Goal: Transaction & Acquisition: Purchase product/service

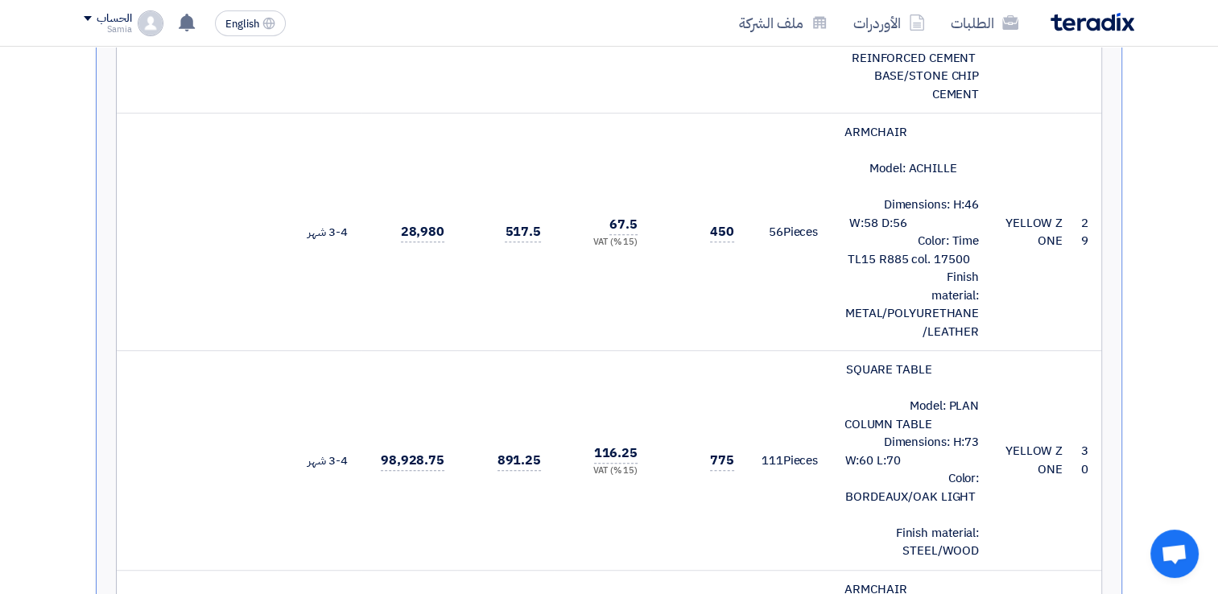
scroll to position [6687, 0]
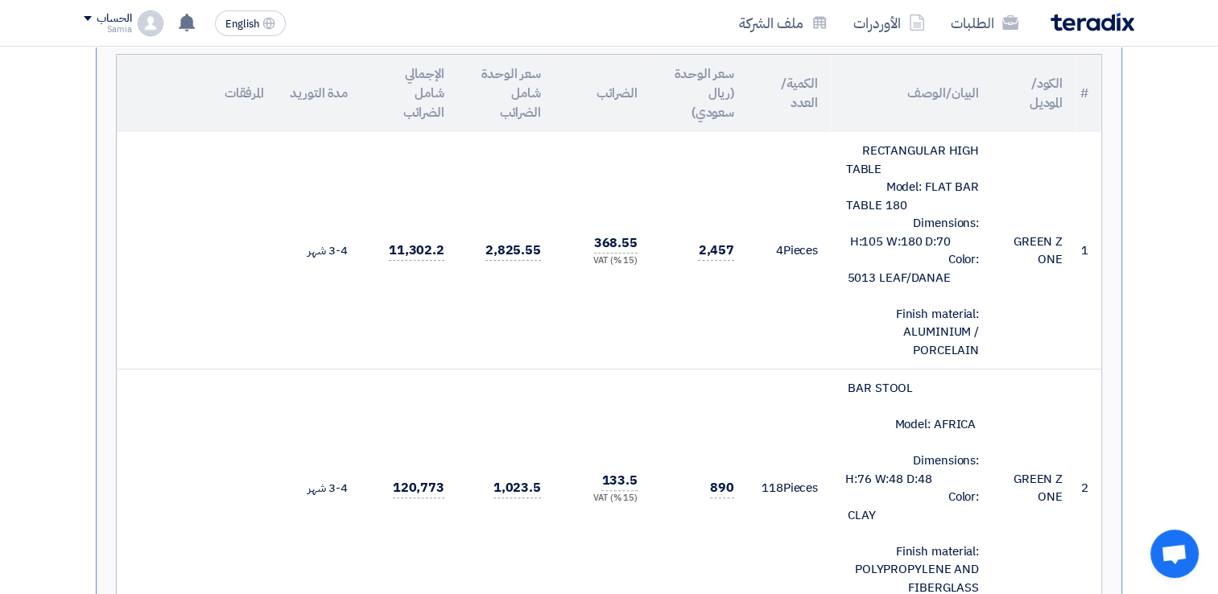
scroll to position [0, 0]
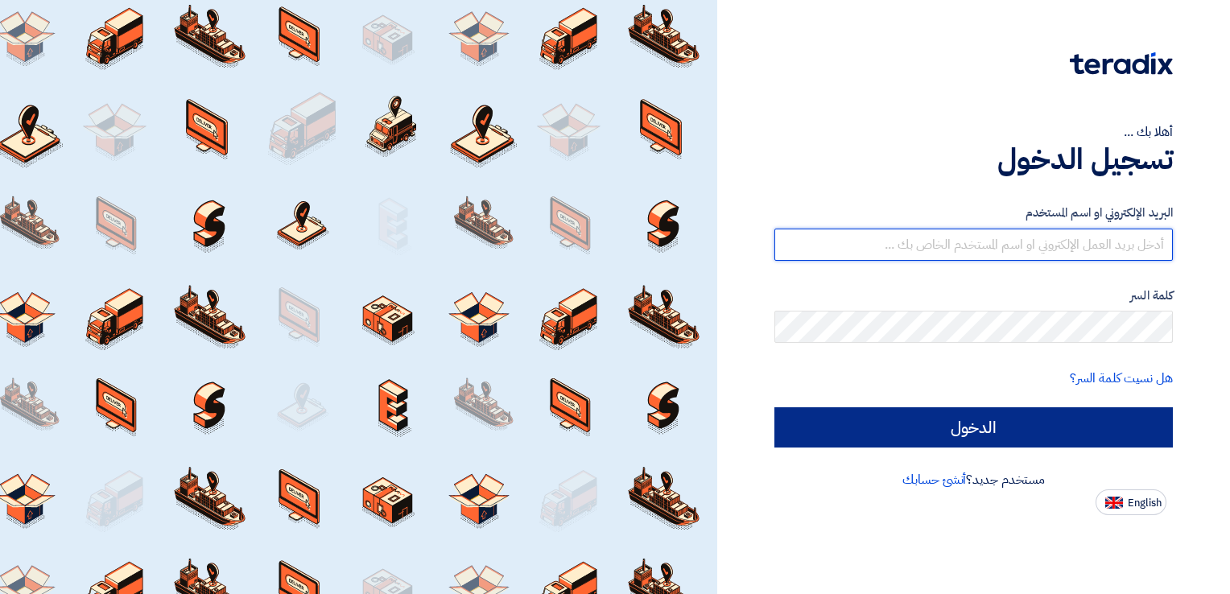
type input "Samia@inconceptsa.com"
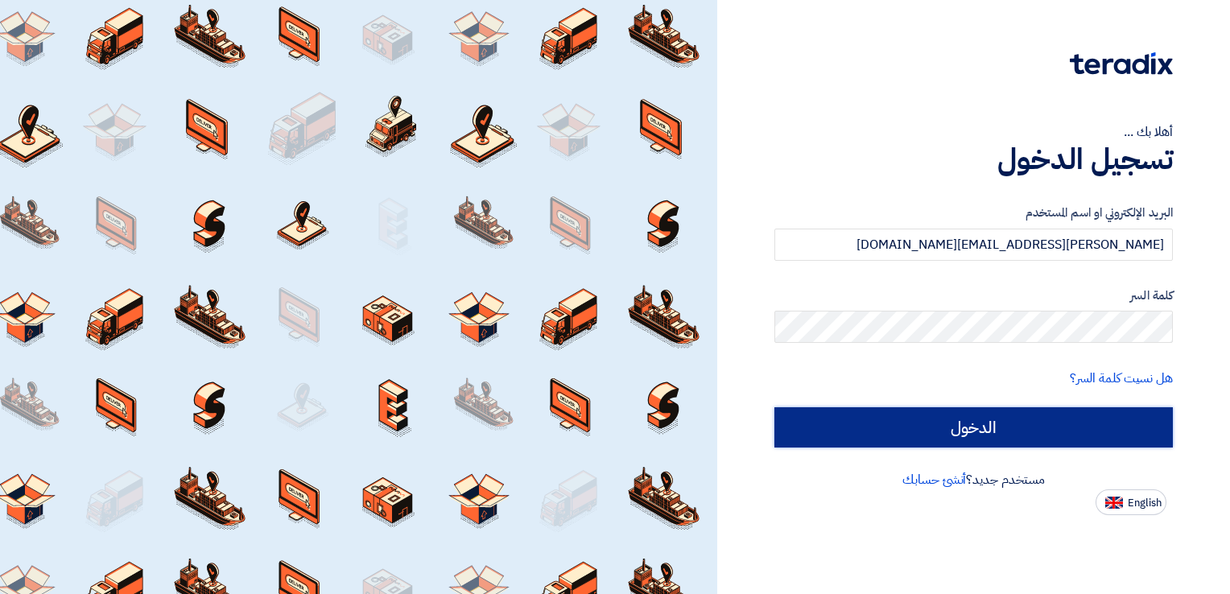
click at [998, 424] on input "الدخول" at bounding box center [973, 427] width 398 height 40
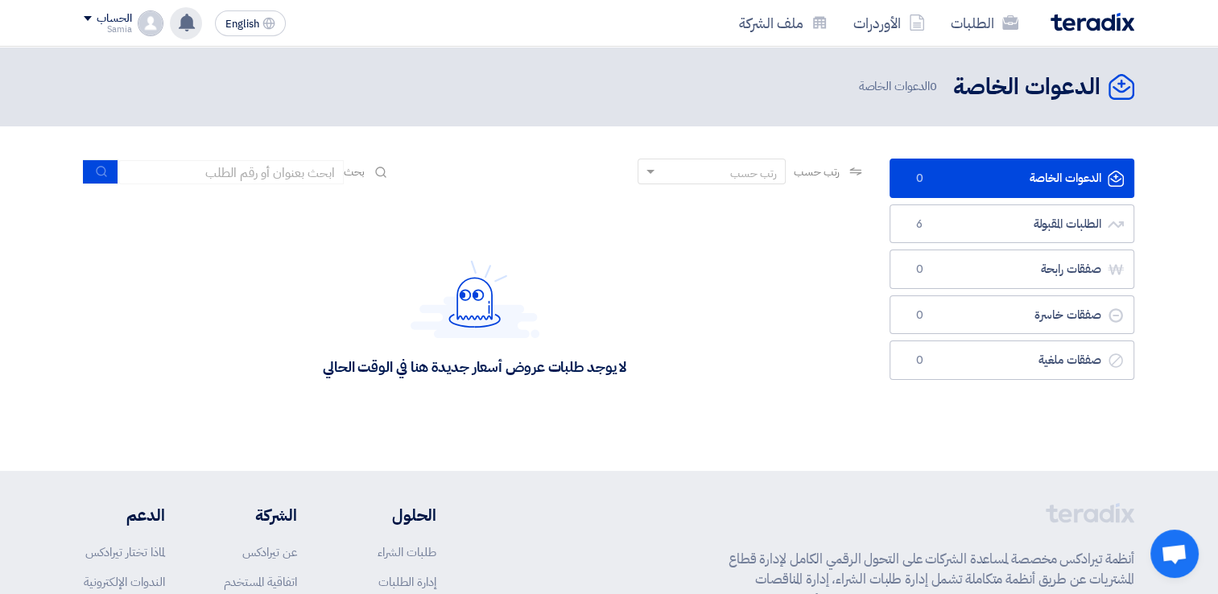
click at [185, 18] on use at bounding box center [187, 23] width 16 height 18
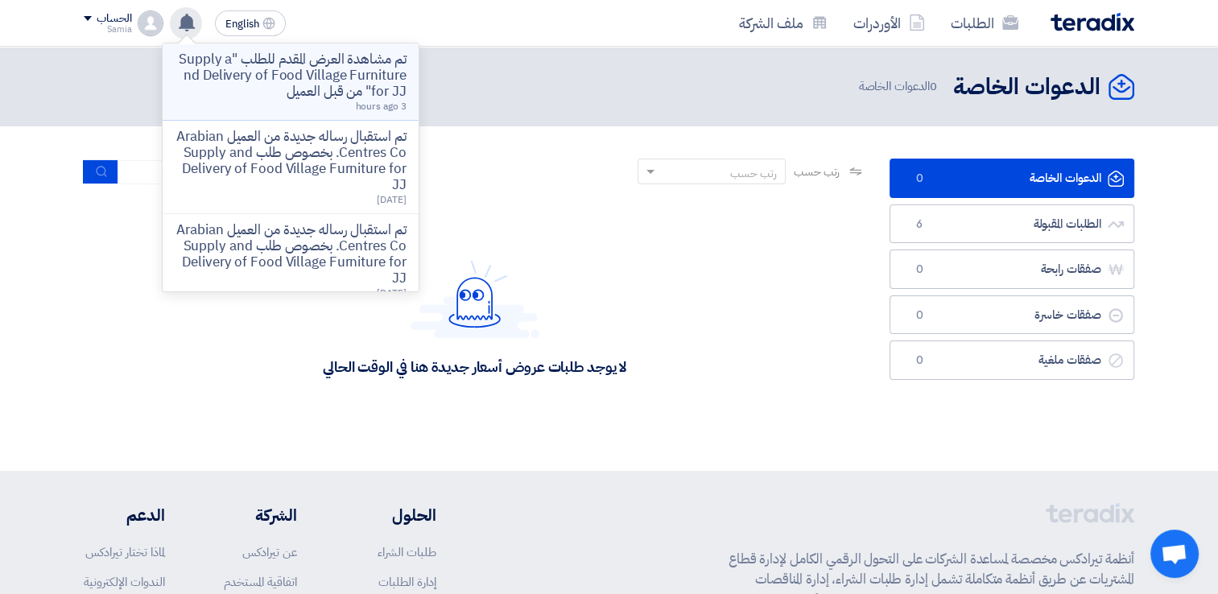
click at [233, 72] on p "تم مشاهدة العرض المقدم للطلب "Supply and Delivery of Food Village Furniture for…" at bounding box center [290, 76] width 230 height 48
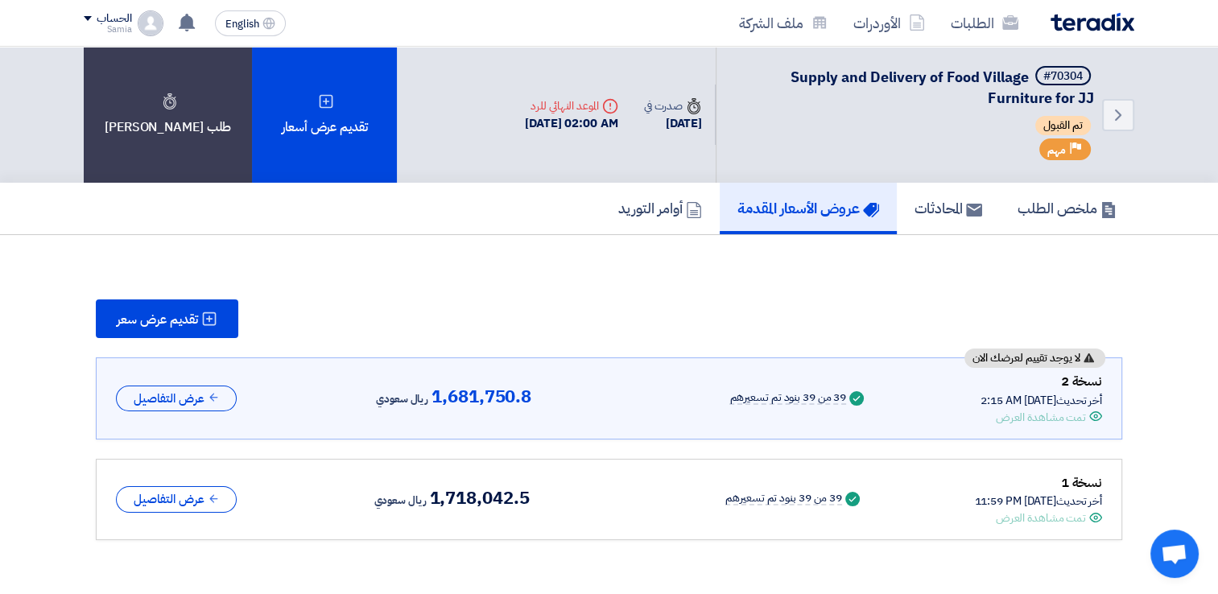
scroll to position [98, 0]
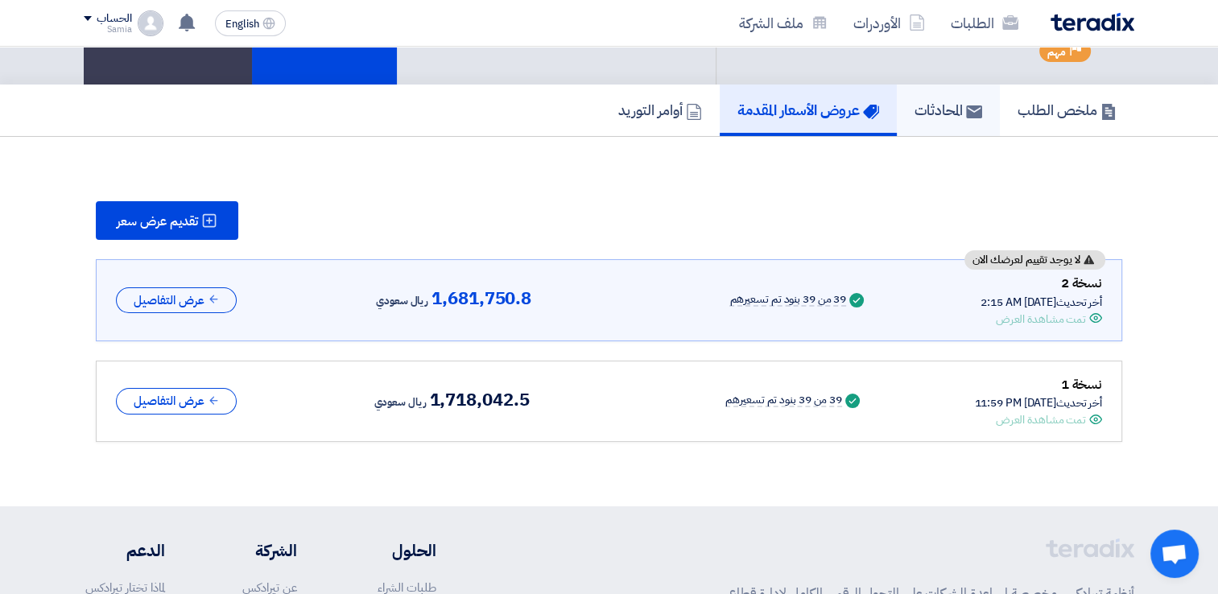
click at [941, 105] on h5 "المحادثات" at bounding box center [948, 110] width 68 height 19
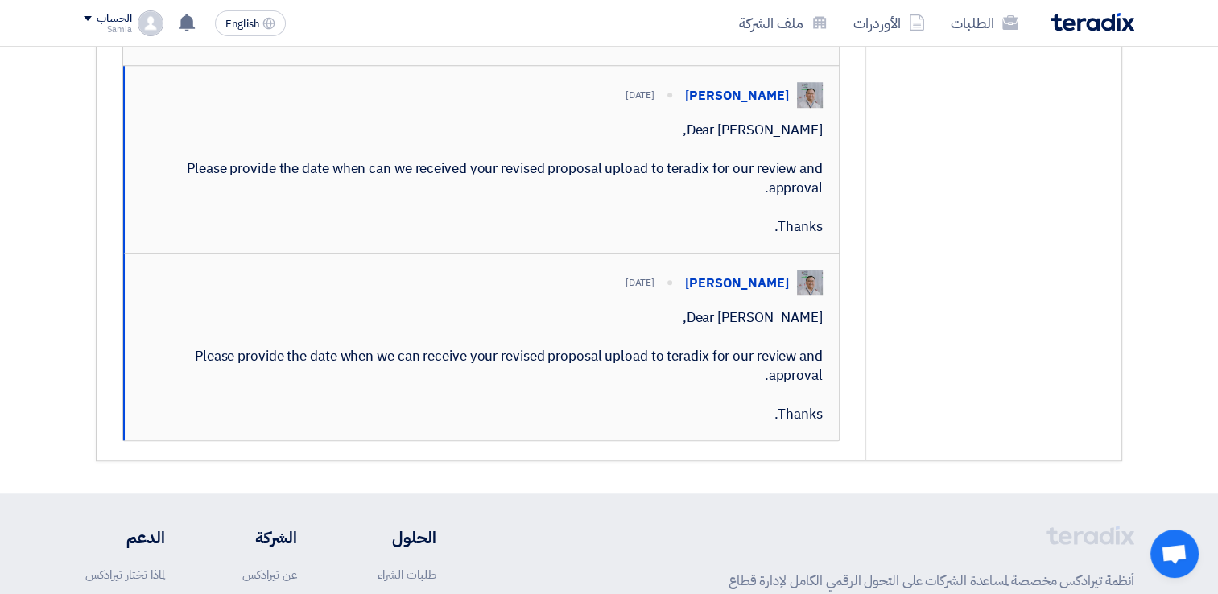
scroll to position [1162, 0]
